Goal: Task Accomplishment & Management: Complete application form

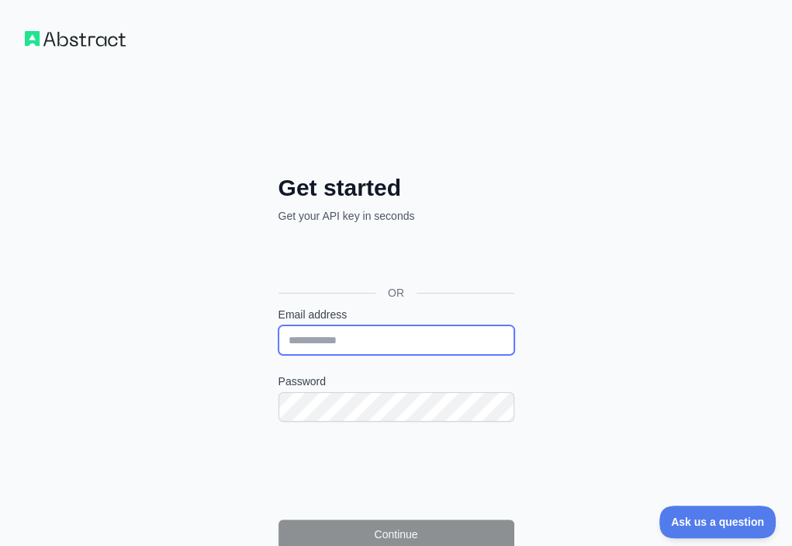
click at [279, 325] on input "Email address" at bounding box center [397, 339] width 236 height 29
paste input "**********"
type input "**********"
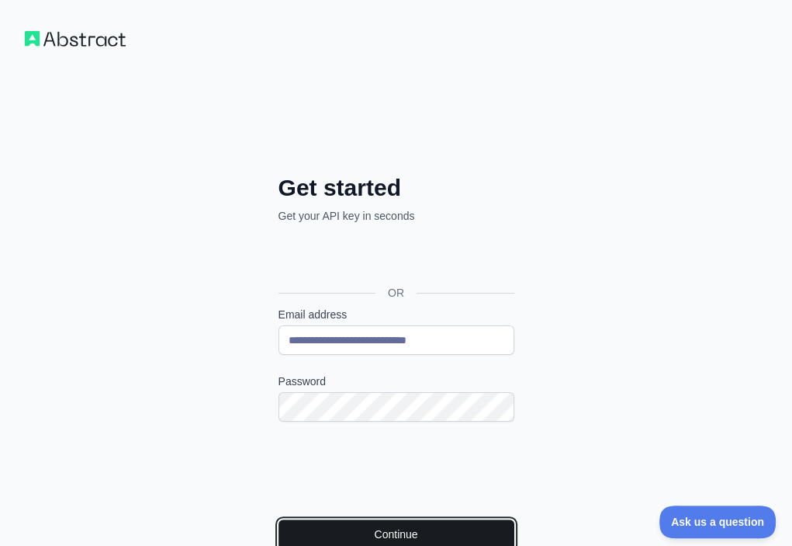
click at [291, 519] on button "Continue" at bounding box center [397, 533] width 236 height 29
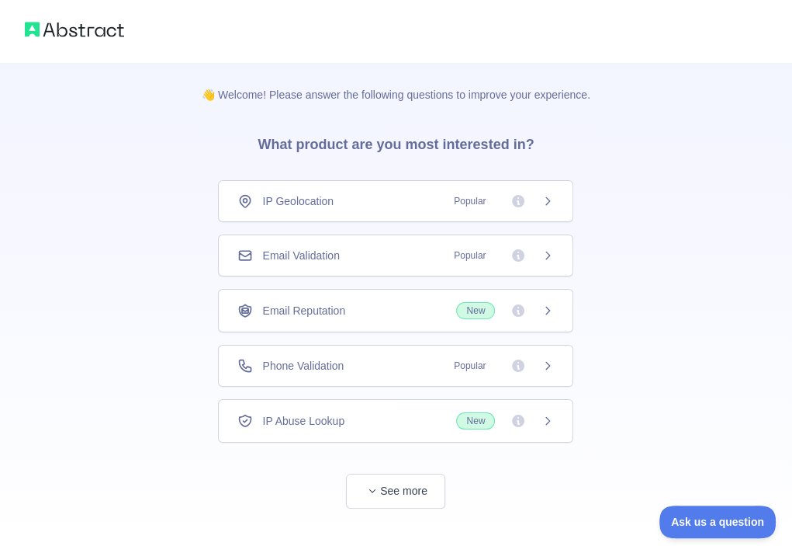
click at [403, 249] on div "Email Validation Popular" at bounding box center [395, 256] width 317 height 16
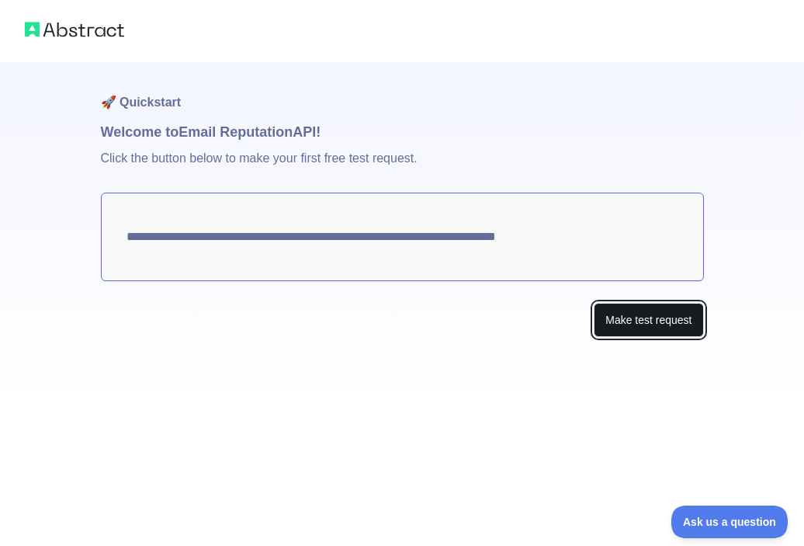
click at [643, 310] on button "Make test request" at bounding box center [648, 320] width 109 height 35
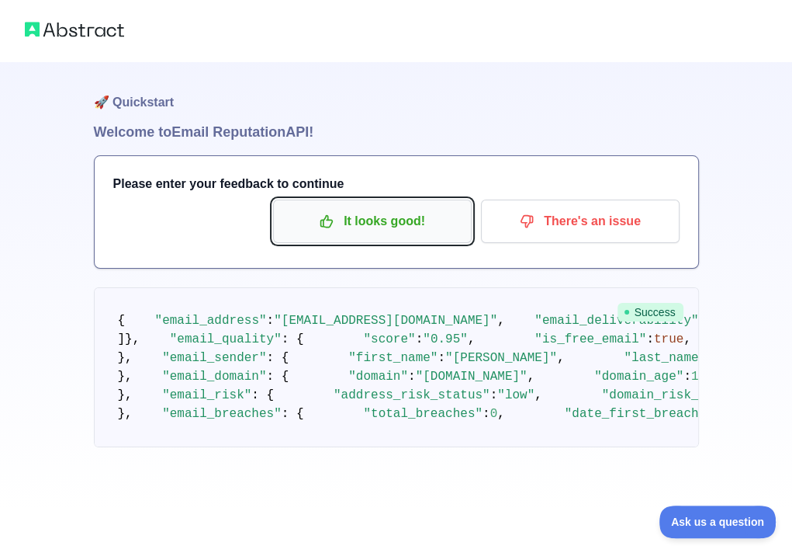
click at [388, 235] on button "It looks good!" at bounding box center [372, 220] width 199 height 43
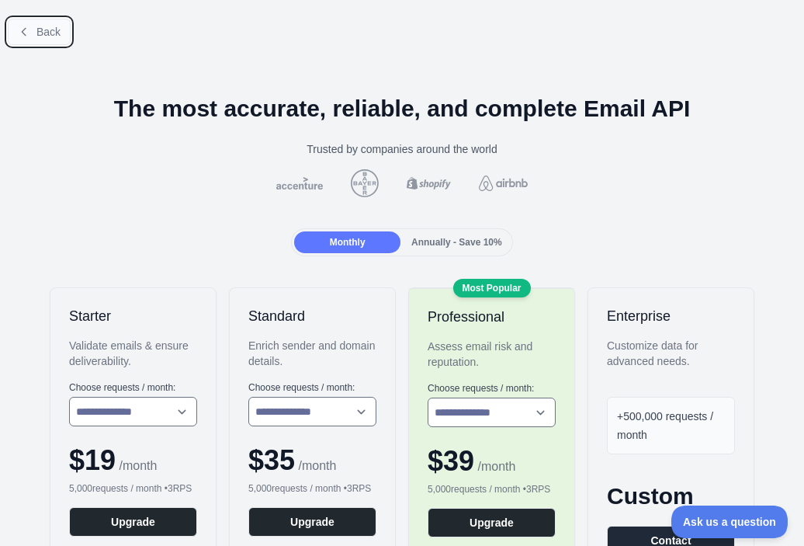
click at [38, 29] on span "Back" at bounding box center [48, 32] width 24 height 12
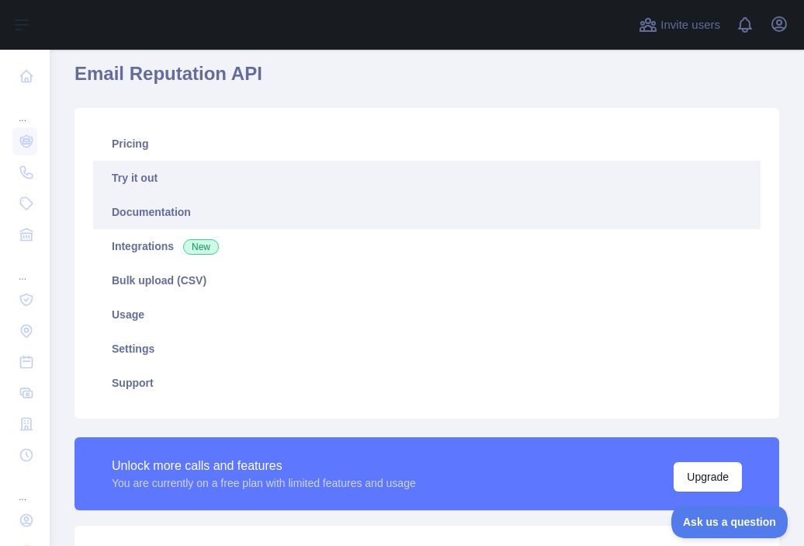
scroll to position [310, 0]
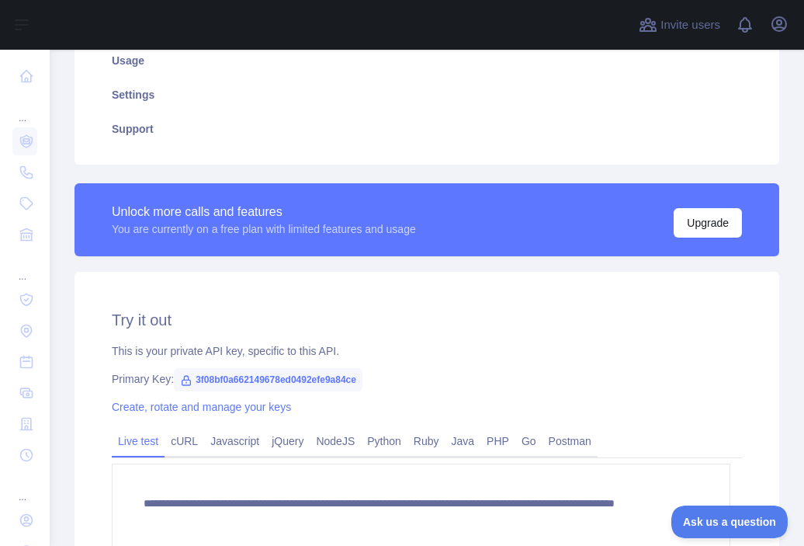
click at [285, 378] on span "3f08bf0a662149678ed0492efe9a84ce" at bounding box center [268, 379] width 189 height 23
copy span "3f08bf0a662149678ed0492efe9a84ce"
